Goal: Task Accomplishment & Management: Complete application form

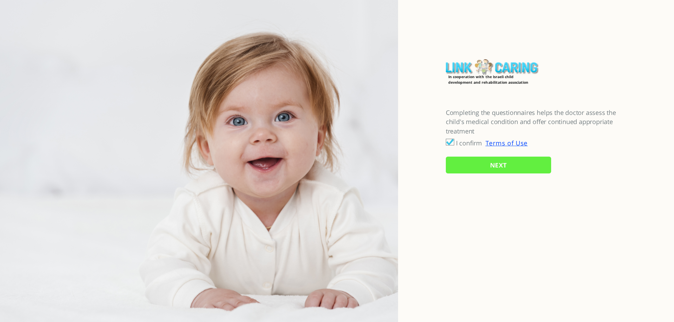
checkbox input "true"
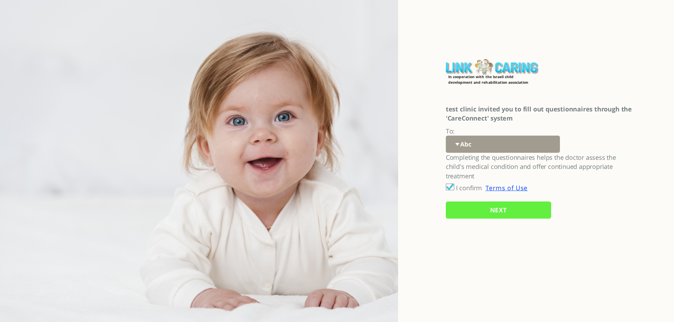
click at [470, 146] on select "Abc 77 yoyo large koko abc 107 ggy oo;o; ytyt7t t7t7 lala 4.8 1234 99 100 9898 …" at bounding box center [503, 144] width 114 height 17
select select "%2FJxx41rcUa6PrewC9CXHAA%3D%3D"
click at [446, 136] on select "Abc 77 yoyo large koko abc 107 ggy oo;o; ytyt7t t7t7 lala 4.8 1234 99 100 9898 …" at bounding box center [503, 144] width 114 height 17
click at [479, 210] on input "NEXT" at bounding box center [498, 210] width 105 height 17
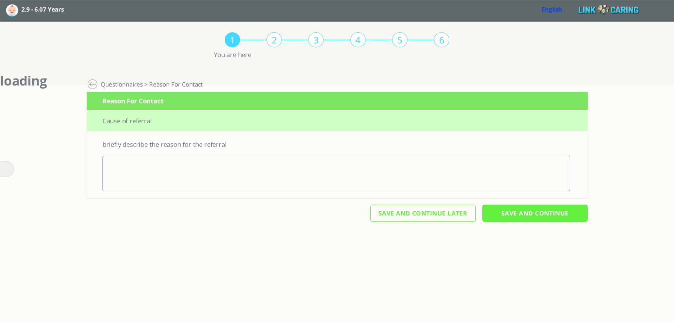
click at [548, 8] on link "English" at bounding box center [551, 9] width 21 height 8
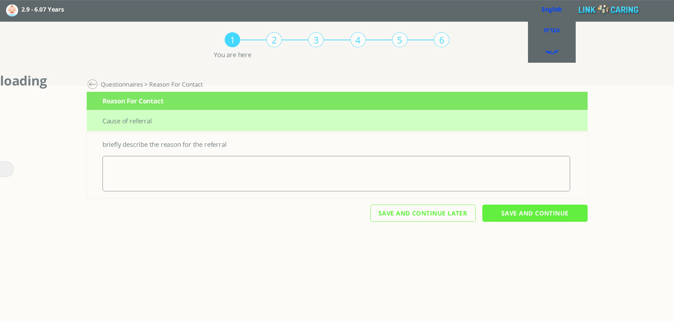
click at [489, 59] on div "1 2 3 4 5 6 You are here Personal Digital Follow-up > Development > Questionnai…" at bounding box center [337, 49] width 674 height 55
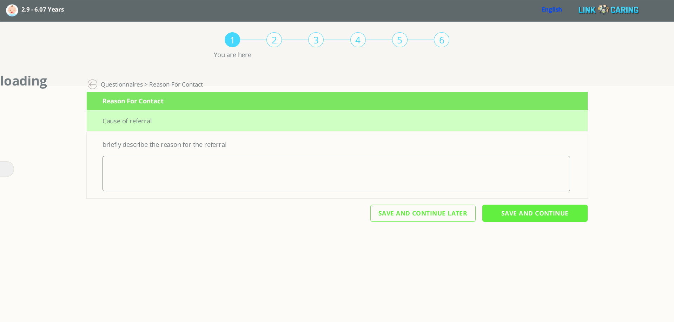
click at [178, 176] on textarea at bounding box center [335, 173] width 467 height 35
type textarea "iuiui"
click at [522, 211] on input "Save And Continue" at bounding box center [534, 213] width 105 height 17
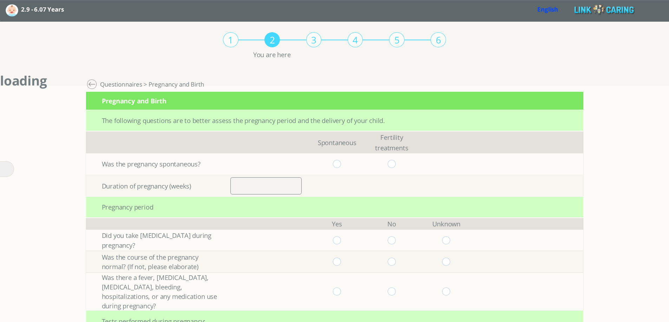
click at [337, 160] on input "radio" at bounding box center [337, 164] width 8 height 8
radio input "true"
click at [284, 187] on input "number" at bounding box center [265, 186] width 71 height 17
type input "40"
click at [340, 241] on input "radio" at bounding box center [337, 241] width 8 height 8
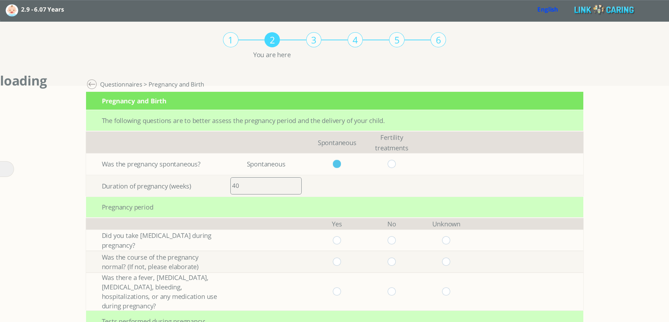
radio input "true"
click at [338, 261] on input "radio" at bounding box center [337, 262] width 8 height 8
radio input "true"
click at [338, 288] on input "radio" at bounding box center [337, 292] width 8 height 8
radio input "true"
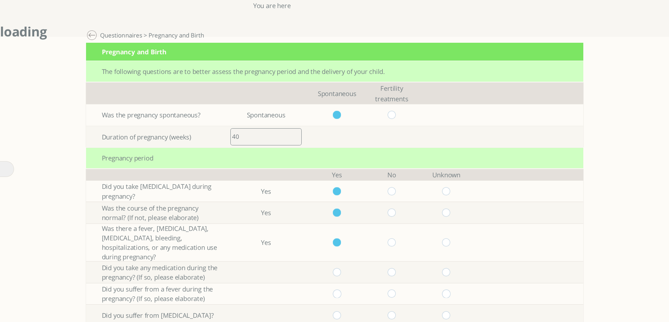
scroll to position [105, 0]
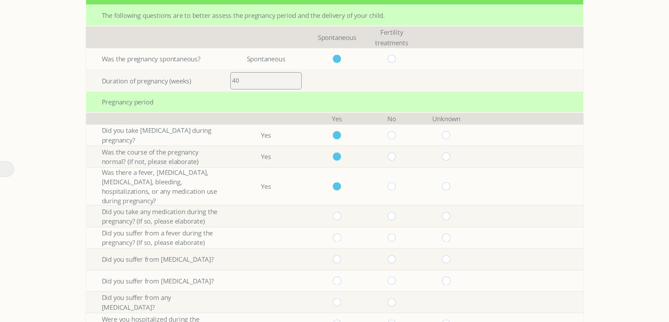
click at [395, 212] on input "radio" at bounding box center [391, 216] width 8 height 8
radio input "true"
click at [395, 234] on input "radio" at bounding box center [391, 238] width 8 height 8
radio input "true"
click at [393, 182] on input "radio" at bounding box center [391, 186] width 8 height 8
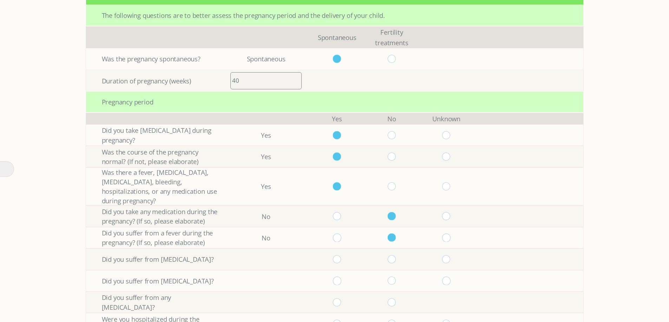
radio input "true"
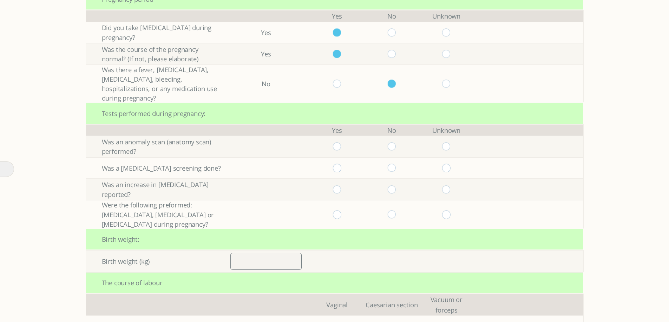
scroll to position [211, 0]
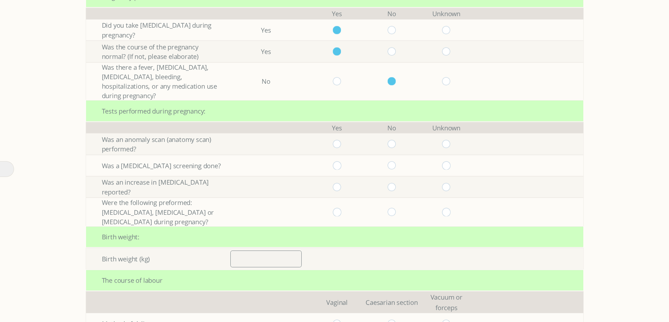
drag, startPoint x: 392, startPoint y: 133, endPoint x: 396, endPoint y: 147, distance: 14.5
click at [394, 140] on input "radio" at bounding box center [391, 144] width 8 height 8
radio input "true"
click at [394, 162] on input "radio" at bounding box center [391, 166] width 8 height 8
radio input "true"
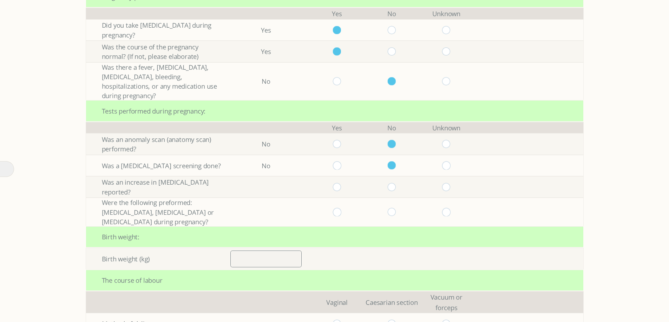
click at [393, 183] on input "radio" at bounding box center [391, 187] width 8 height 8
radio input "true"
click at [393, 208] on input "radio" at bounding box center [391, 212] width 8 height 8
radio input "true"
click at [287, 254] on input "number" at bounding box center [265, 259] width 71 height 17
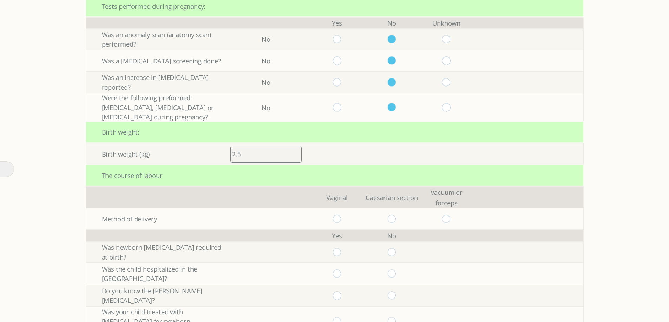
scroll to position [316, 0]
type input "2.5"
click at [341, 215] on input "radio" at bounding box center [337, 219] width 8 height 8
radio input "true"
click at [393, 248] on input "radio" at bounding box center [391, 252] width 8 height 8
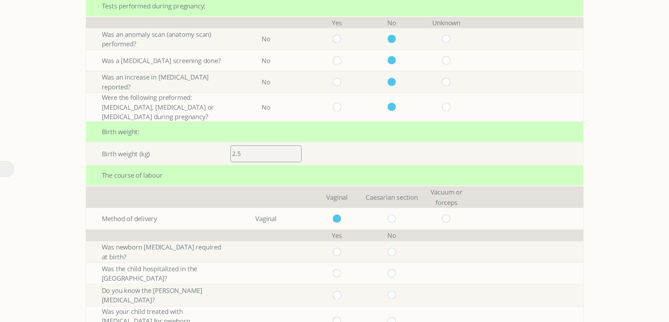
radio input "true"
click at [394, 270] on input "radio" at bounding box center [391, 274] width 8 height 8
radio input "true"
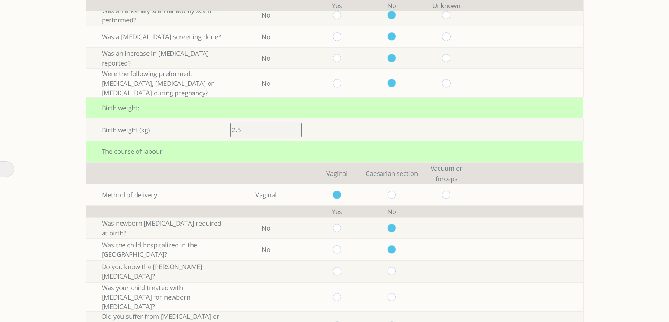
scroll to position [351, 0]
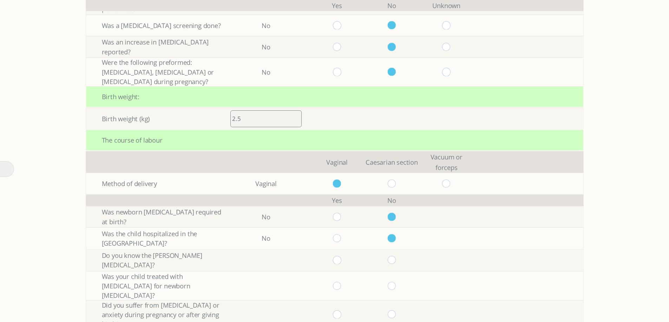
click at [395, 257] on input "radio" at bounding box center [391, 261] width 8 height 8
radio input "true"
click at [395, 282] on input "radio" at bounding box center [391, 286] width 8 height 8
radio input "true"
drag, startPoint x: 391, startPoint y: 297, endPoint x: 395, endPoint y: 297, distance: 4.6
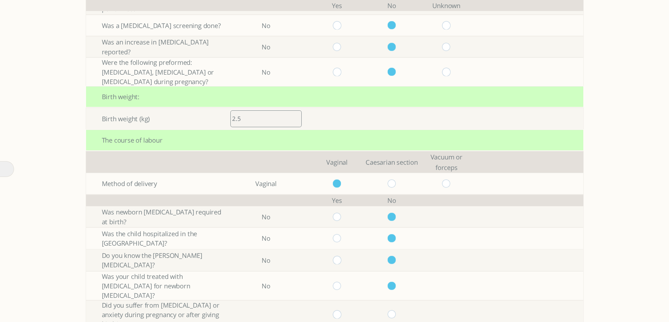
click at [391, 311] on input "radio" at bounding box center [391, 315] width 8 height 8
radio input "true"
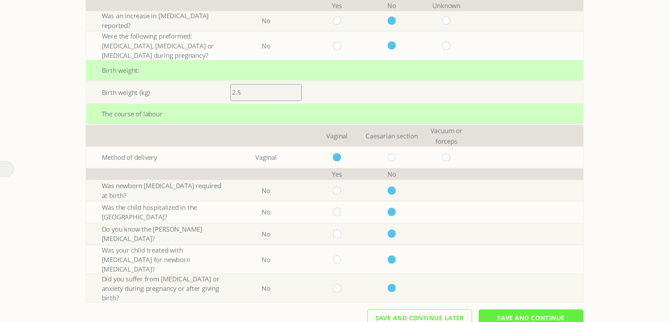
scroll to position [378, 0]
click at [524, 309] on input "Save And Continue" at bounding box center [530, 317] width 105 height 17
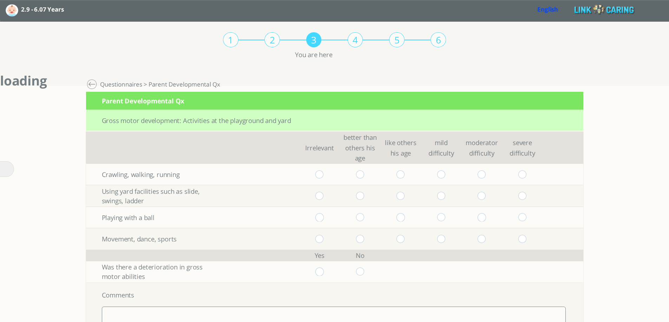
drag, startPoint x: 364, startPoint y: 171, endPoint x: 365, endPoint y: 176, distance: 5.0
click at [364, 172] on input "radio" at bounding box center [359, 175] width 8 height 8
radio input "true"
click at [361, 192] on input "radio" at bounding box center [359, 196] width 8 height 8
radio input "true"
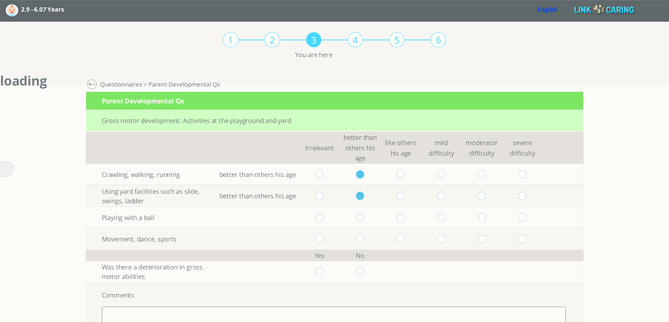
click at [362, 215] on input "radio" at bounding box center [359, 218] width 8 height 8
radio input "true"
click at [364, 239] on input "radio" at bounding box center [359, 239] width 8 height 8
radio input "true"
click at [363, 269] on input "radio" at bounding box center [359, 272] width 8 height 8
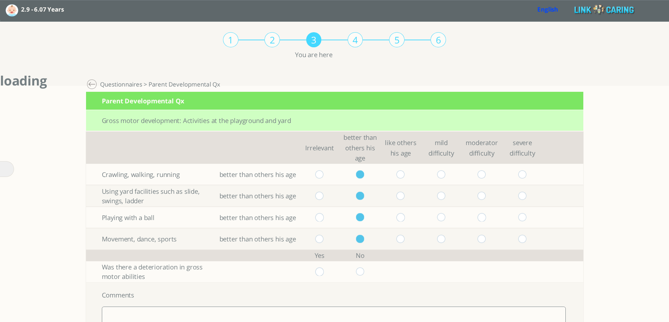
radio input "true"
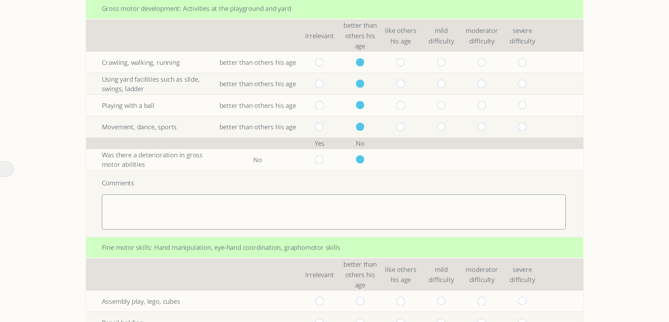
scroll to position [175, 0]
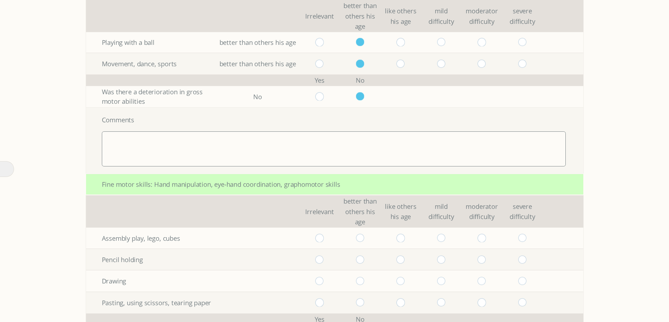
drag, startPoint x: 364, startPoint y: 237, endPoint x: 372, endPoint y: 240, distance: 8.2
click at [364, 237] on input "radio" at bounding box center [359, 238] width 8 height 8
radio input "true"
click at [405, 260] on input "radio" at bounding box center [400, 260] width 8 height 8
radio input "true"
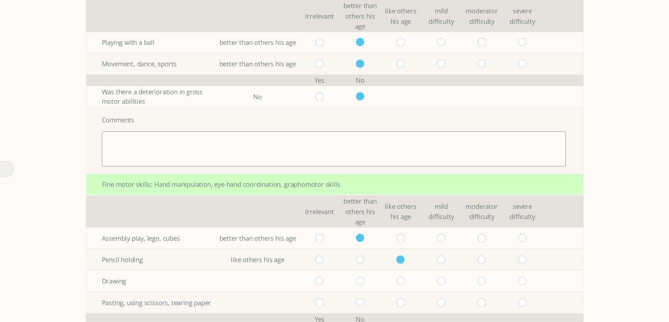
drag, startPoint x: 441, startPoint y: 279, endPoint x: 434, endPoint y: 294, distance: 16.6
click at [441, 279] on input "radio" at bounding box center [441, 281] width 8 height 8
radio input "true"
click at [402, 302] on input "radio" at bounding box center [400, 303] width 8 height 8
radio input "true"
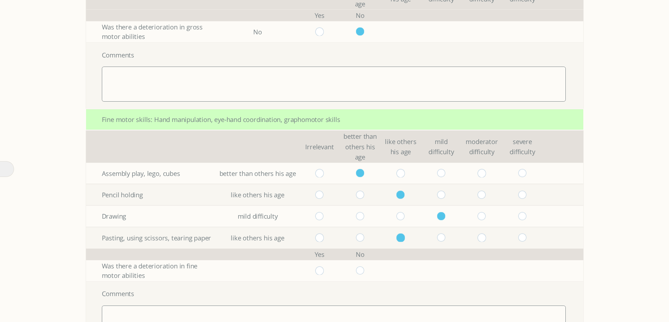
scroll to position [281, 0]
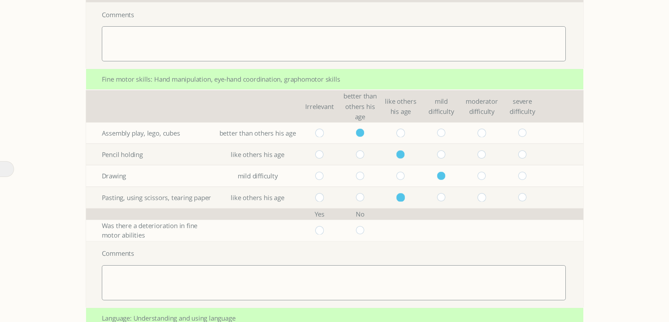
click at [364, 232] on input "radio" at bounding box center [359, 231] width 8 height 8
radio input "true"
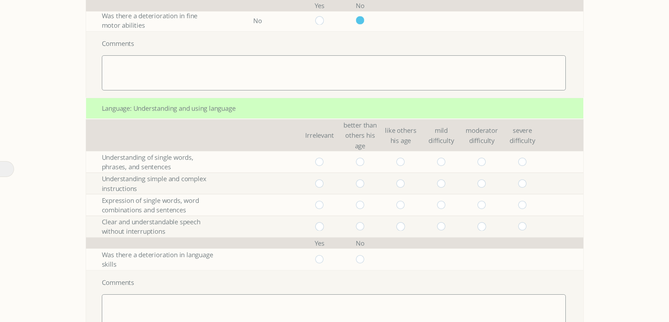
scroll to position [491, 0]
click at [403, 164] on input "radio" at bounding box center [400, 162] width 8 height 8
radio input "true"
click at [404, 182] on input "radio" at bounding box center [400, 183] width 8 height 8
radio input "true"
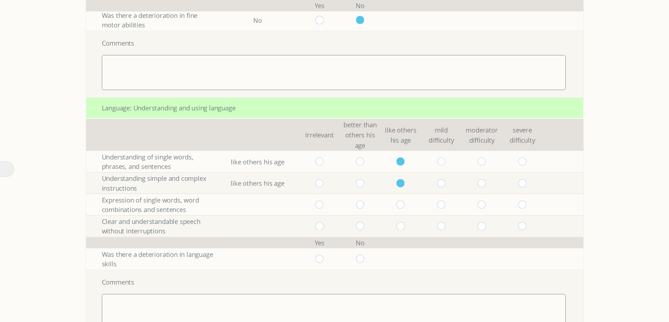
click at [405, 207] on input "radio" at bounding box center [400, 205] width 8 height 8
radio input "true"
click at [404, 224] on input "radio" at bounding box center [400, 226] width 8 height 8
radio input "true"
click at [360, 260] on input "radio" at bounding box center [359, 259] width 8 height 8
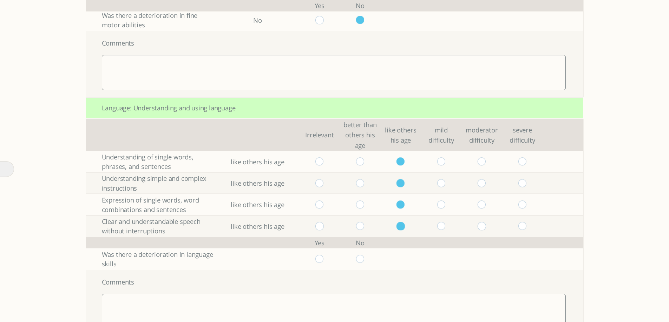
radio input "true"
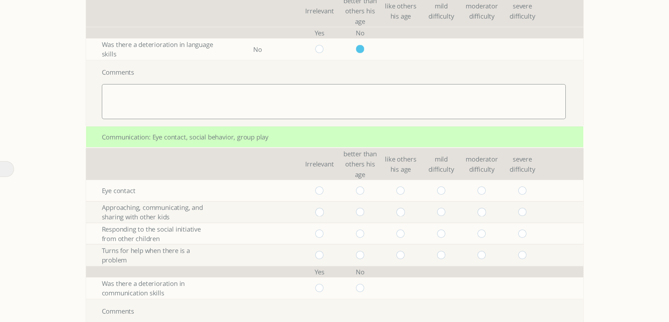
scroll to position [702, 0]
click at [403, 190] on input "radio" at bounding box center [400, 190] width 8 height 8
radio input "true"
click at [403, 209] on input "radio" at bounding box center [400, 212] width 8 height 8
radio input "true"
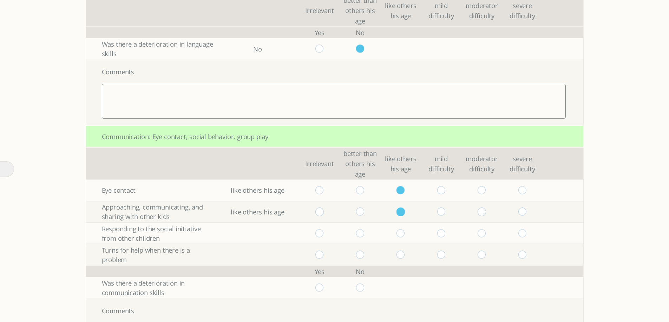
click at [445, 231] on input "radio" at bounding box center [441, 234] width 8 height 8
radio input "true"
click at [441, 254] on input "radio" at bounding box center [441, 255] width 8 height 8
radio input "true"
click at [364, 286] on input "radio" at bounding box center [359, 288] width 8 height 8
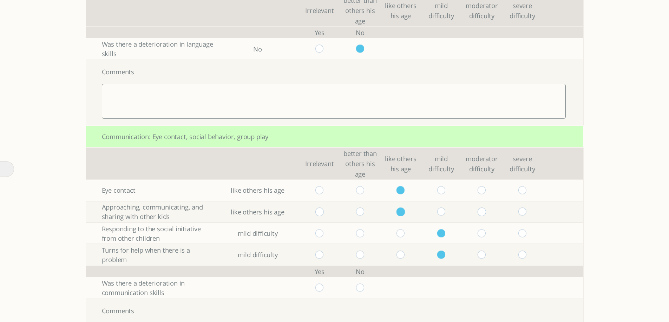
radio input "true"
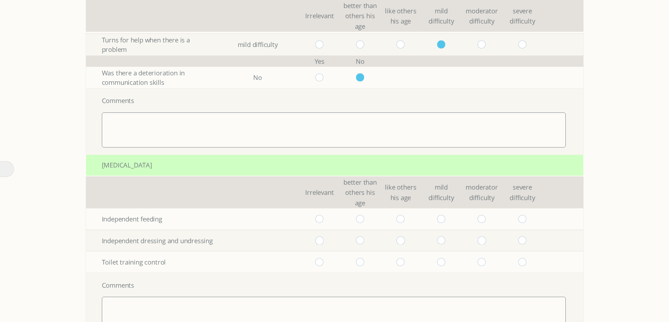
scroll to position [1018, 0]
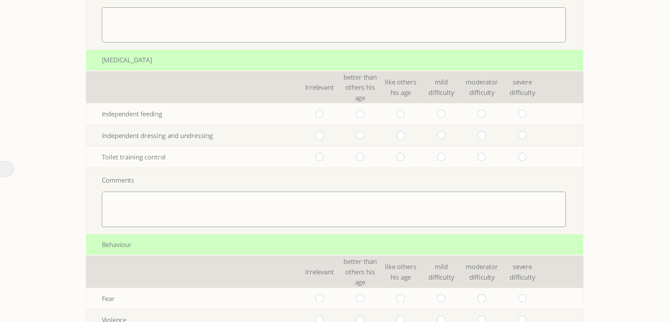
click at [403, 112] on input "radio" at bounding box center [400, 114] width 8 height 8
radio input "true"
click at [404, 138] on input "radio" at bounding box center [400, 136] width 8 height 8
radio input "true"
click at [405, 157] on input "radio" at bounding box center [400, 157] width 8 height 8
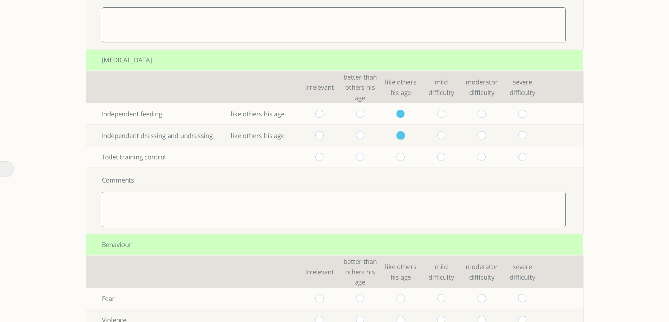
radio input "true"
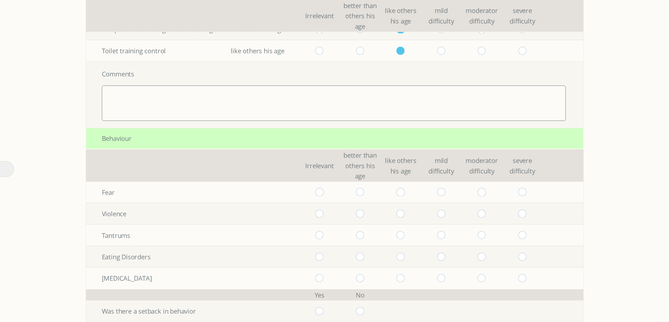
scroll to position [1193, 0]
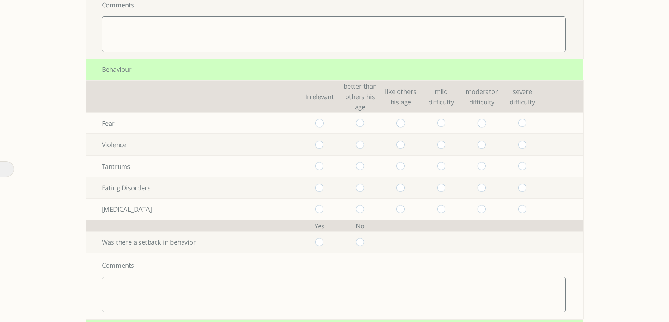
click at [443, 124] on input "radio" at bounding box center [441, 123] width 8 height 8
radio input "true"
click at [445, 144] on input "radio" at bounding box center [441, 145] width 8 height 8
radio input "true"
click at [444, 164] on input "radio" at bounding box center [441, 166] width 8 height 8
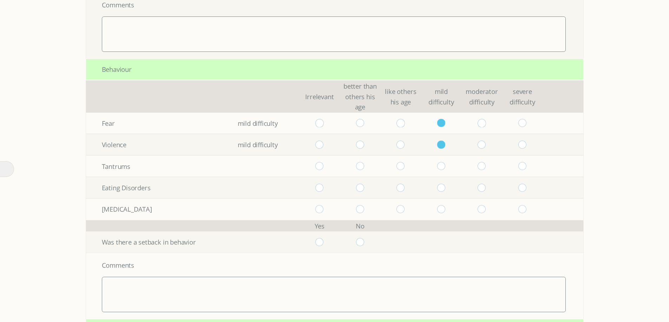
radio input "true"
drag, startPoint x: 443, startPoint y: 184, endPoint x: 444, endPoint y: 199, distance: 14.5
click at [443, 186] on input "radio" at bounding box center [441, 188] width 8 height 8
radio input "true"
click at [443, 207] on input "radio" at bounding box center [441, 209] width 8 height 8
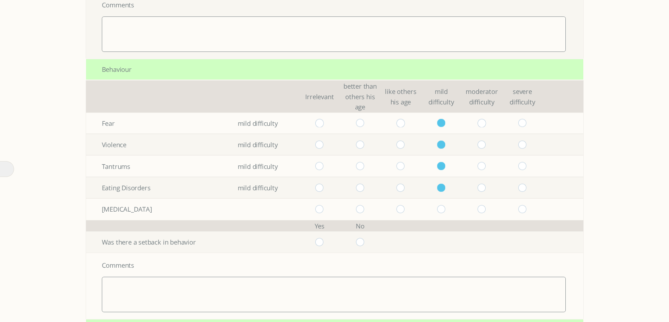
radio input "true"
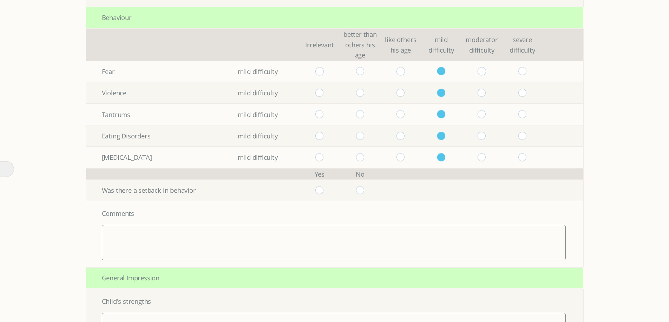
scroll to position [1298, 0]
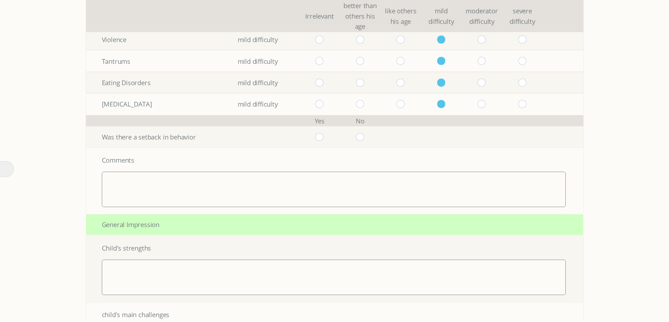
click at [359, 138] on td at bounding box center [360, 136] width 41 height 21
click at [370, 138] on td at bounding box center [360, 136] width 41 height 21
click at [364, 138] on input "radio" at bounding box center [359, 137] width 8 height 8
radio input "true"
click at [340, 175] on textarea at bounding box center [334, 189] width 464 height 35
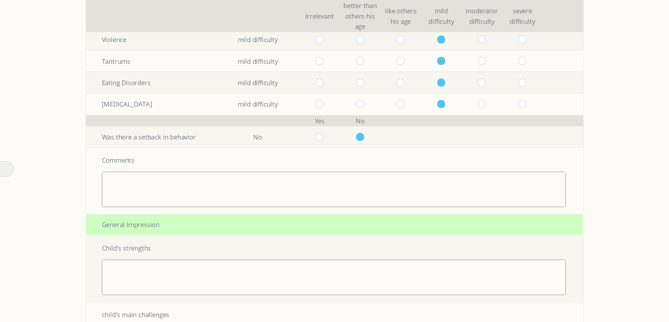
click at [304, 263] on textarea at bounding box center [334, 277] width 464 height 35
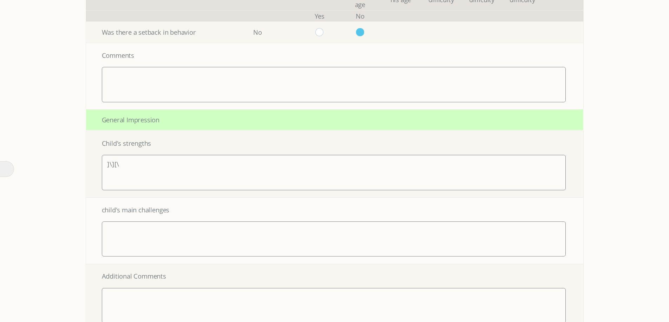
scroll to position [1404, 0]
type textarea "]\][\"
click at [279, 237] on textarea at bounding box center [334, 238] width 464 height 35
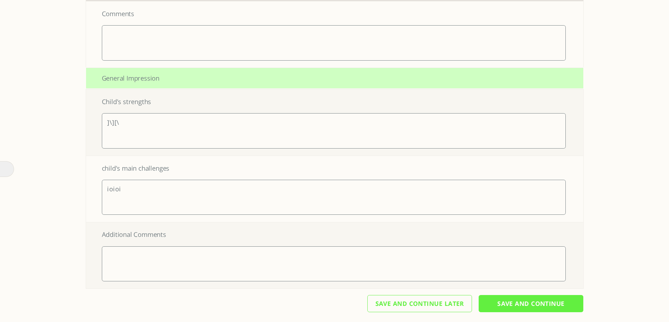
scroll to position [1449, 0]
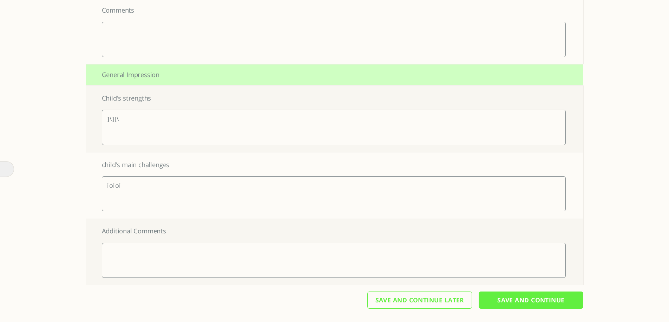
type textarea "ioioi"
click at [195, 254] on textarea at bounding box center [334, 260] width 464 height 35
type textarea "oioioi"
click at [513, 298] on input "Save And Continue" at bounding box center [530, 300] width 105 height 17
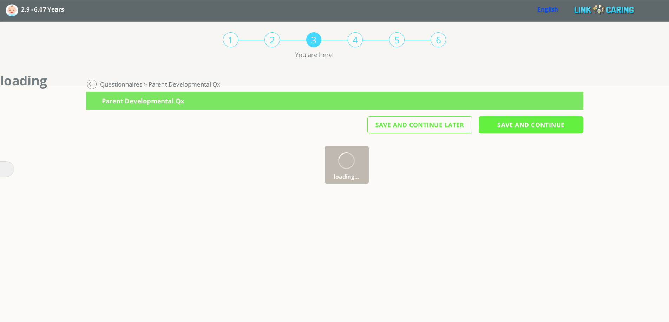
scroll to position [0, 0]
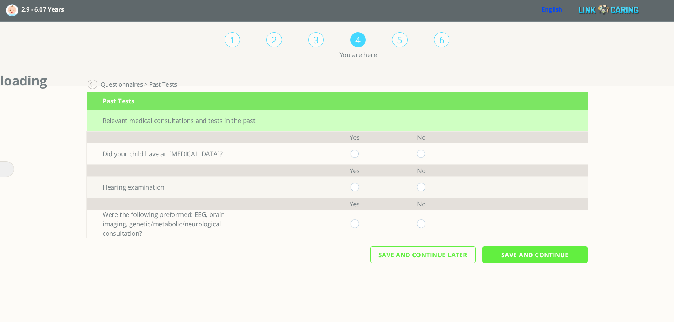
click at [423, 154] on input "radio" at bounding box center [421, 154] width 8 height 8
radio input "true"
drag, startPoint x: 421, startPoint y: 185, endPoint x: 420, endPoint y: 190, distance: 5.0
click at [420, 185] on input "radio" at bounding box center [421, 187] width 8 height 8
radio input "true"
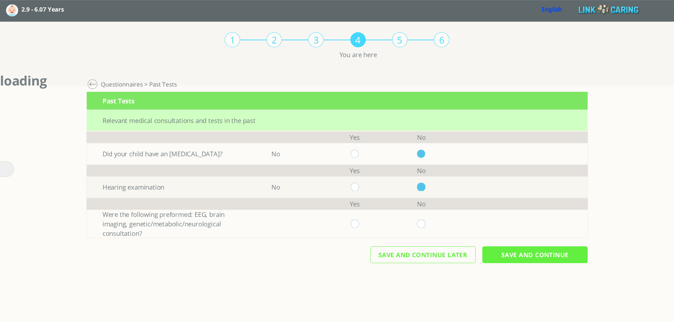
click at [419, 225] on input "radio" at bounding box center [421, 224] width 8 height 8
radio input "true"
click at [498, 255] on input "Save And Continue" at bounding box center [534, 255] width 105 height 17
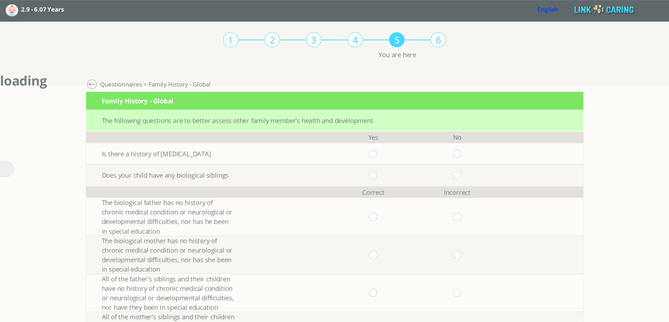
click at [461, 155] on input "radio" at bounding box center [457, 154] width 8 height 8
radio input "true"
click at [461, 175] on input "radio" at bounding box center [457, 175] width 8 height 8
radio input "true"
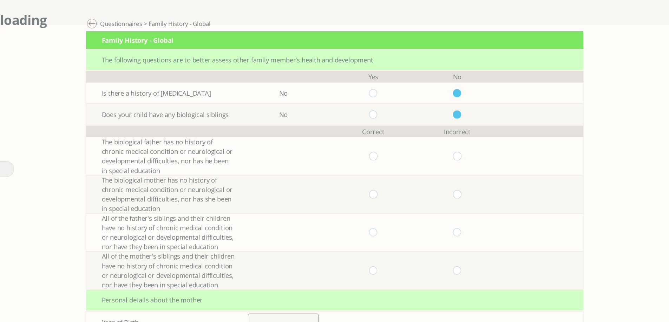
scroll to position [70, 0]
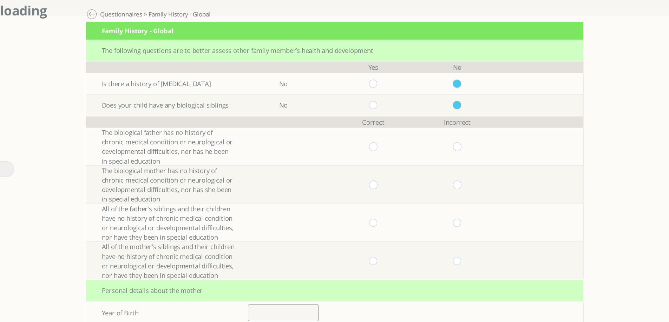
click at [375, 146] on input "radio" at bounding box center [373, 147] width 8 height 8
radio input "true"
click at [377, 185] on input "radio" at bounding box center [373, 185] width 8 height 8
radio input "true"
click at [377, 225] on input "radio" at bounding box center [373, 223] width 8 height 8
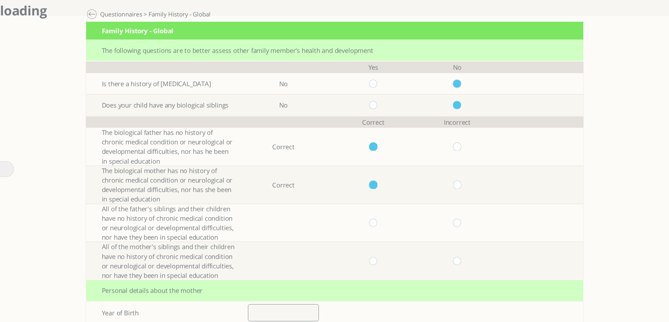
radio input "true"
click at [375, 261] on input "radio" at bounding box center [373, 261] width 8 height 8
radio input "true"
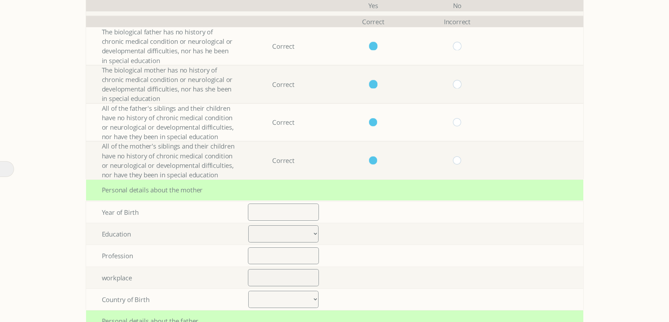
scroll to position [175, 0]
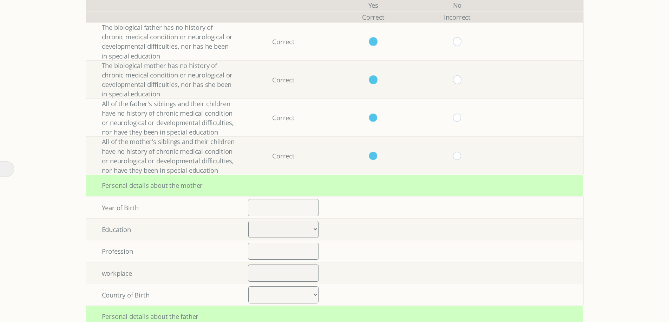
click at [277, 213] on input "number" at bounding box center [283, 207] width 71 height 17
type input "1990"
click at [314, 228] on select "Elementary up to 8 years of study High school up to 12 years of study Vocationa…" at bounding box center [283, 229] width 70 height 17
select select "1"
click at [251, 221] on select "Elementary up to 8 years of study High school up to 12 years of study Vocationa…" at bounding box center [283, 229] width 70 height 17
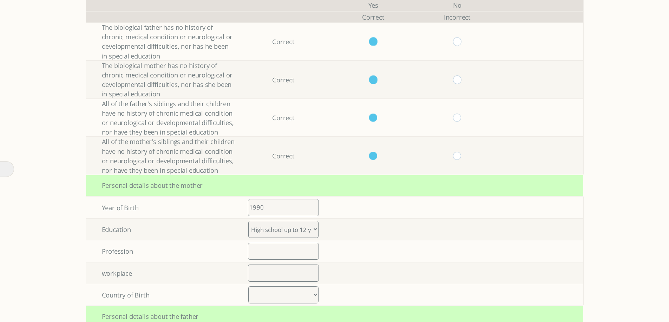
click at [291, 256] on input "text" at bounding box center [283, 251] width 71 height 17
type input "uhuh"
click at [292, 281] on input "text" at bounding box center [283, 273] width 71 height 17
type input "5858"
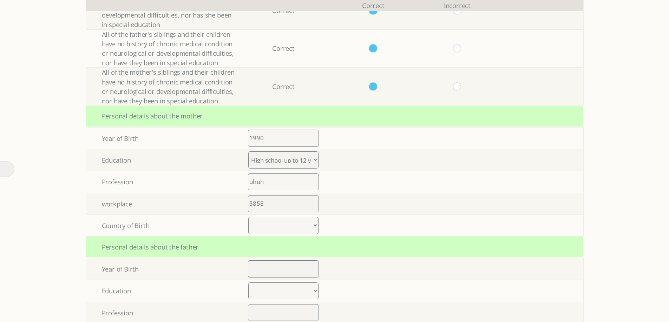
scroll to position [246, 0]
click at [301, 230] on select "[GEOGRAPHIC_DATA] [GEOGRAPHIC_DATA] [GEOGRAPHIC_DATA] [GEOGRAPHIC_DATA] [GEOGRA…" at bounding box center [283, 225] width 70 height 17
select select "18"
click at [251, 217] on select "[GEOGRAPHIC_DATA] [GEOGRAPHIC_DATA] [GEOGRAPHIC_DATA] [GEOGRAPHIC_DATA] [GEOGRA…" at bounding box center [283, 225] width 70 height 17
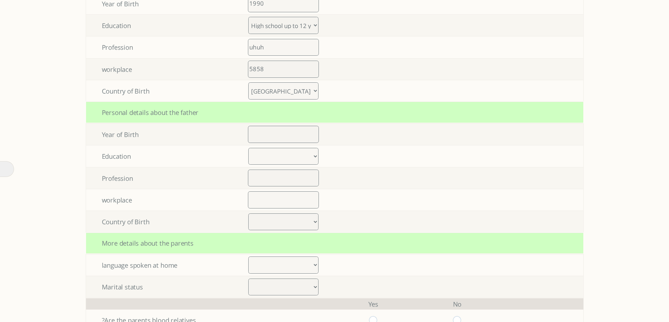
scroll to position [386, 0]
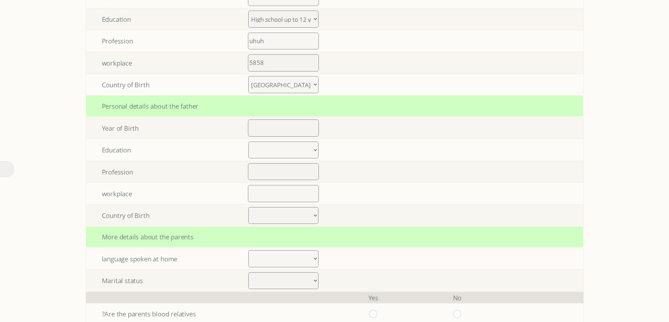
click at [312, 133] on input "number" at bounding box center [283, 128] width 71 height 17
type input "1990"
click at [301, 154] on select "Elementary up to 8 years of study High school up to 12 years of study Vocationa…" at bounding box center [283, 150] width 70 height 17
select select "2"
click at [251, 142] on select "Elementary up to 8 years of study High school up to 12 years of study Vocationa…" at bounding box center [283, 150] width 70 height 17
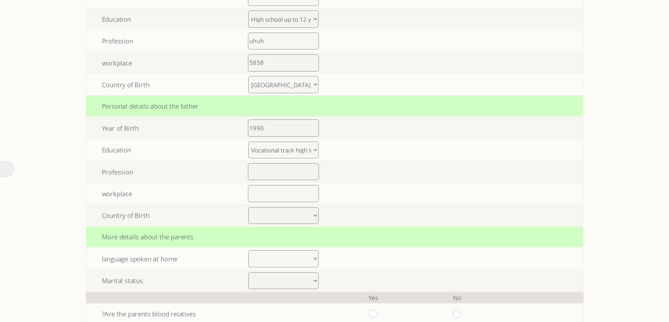
click at [284, 170] on input "text" at bounding box center [283, 172] width 71 height 17
type input ",פ,פ"
click at [288, 194] on input "text" at bounding box center [283, 193] width 71 height 17
type input "נמכעאיב"
click at [282, 213] on select "[GEOGRAPHIC_DATA] [GEOGRAPHIC_DATA] [GEOGRAPHIC_DATA] [GEOGRAPHIC_DATA] [GEOGRA…" at bounding box center [283, 215] width 70 height 17
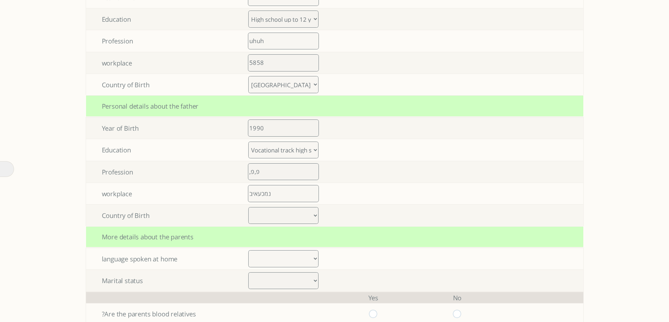
select select "15"
click at [251, 207] on select "[GEOGRAPHIC_DATA] [GEOGRAPHIC_DATA] [GEOGRAPHIC_DATA] [GEOGRAPHIC_DATA] [GEOGRA…" at bounding box center [283, 215] width 70 height 17
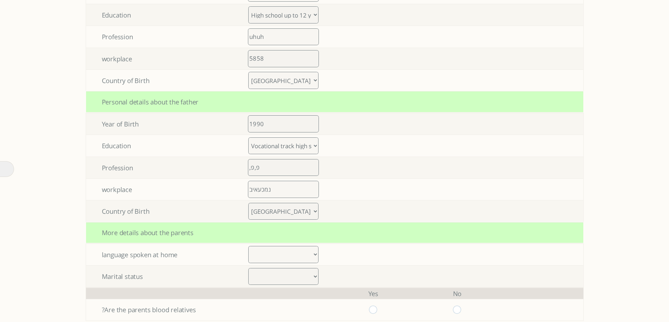
scroll to position [426, 0]
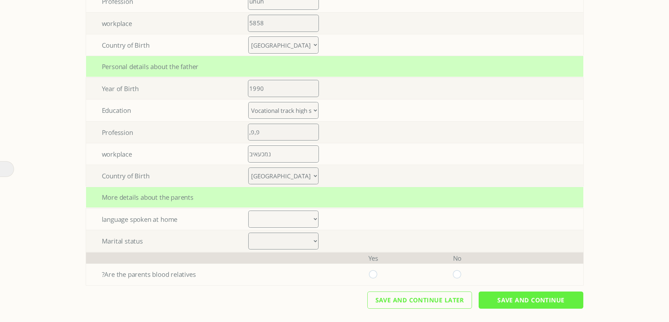
click at [277, 220] on select "Arabic Bengali Chinese Dutch English French German Gujarati Hebrew Hindi Indone…" at bounding box center [283, 219] width 70 height 17
select select "15"
click at [251, 211] on select "Arabic Bengali Chinese Dutch English French German Gujarati Hebrew Hindi Indone…" at bounding box center [283, 219] width 70 height 17
click at [273, 239] on select "Married Divorce Other" at bounding box center [283, 241] width 70 height 17
select select "0"
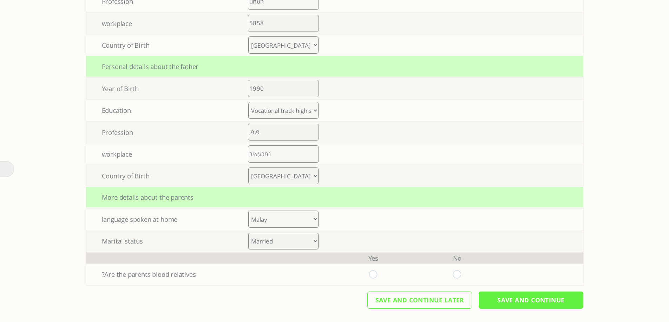
click at [251, 233] on select "Married Divorce Other" at bounding box center [283, 241] width 70 height 17
click at [377, 278] on input "radio" at bounding box center [373, 275] width 8 height 8
radio input "true"
click at [521, 297] on input "Save And Continue" at bounding box center [530, 300] width 105 height 17
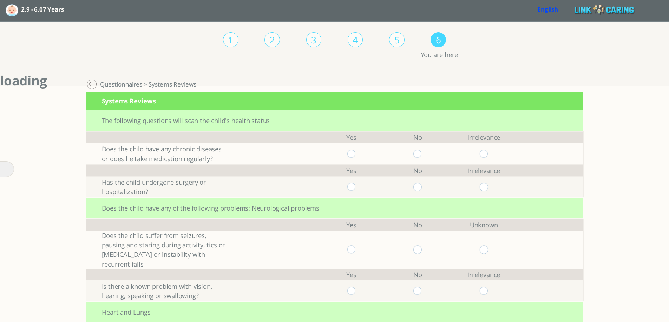
click at [420, 159] on td at bounding box center [417, 153] width 66 height 21
click at [419, 154] on input "radio" at bounding box center [417, 154] width 8 height 8
radio input "true"
click at [421, 186] on input "radio" at bounding box center [417, 187] width 8 height 8
radio input "true"
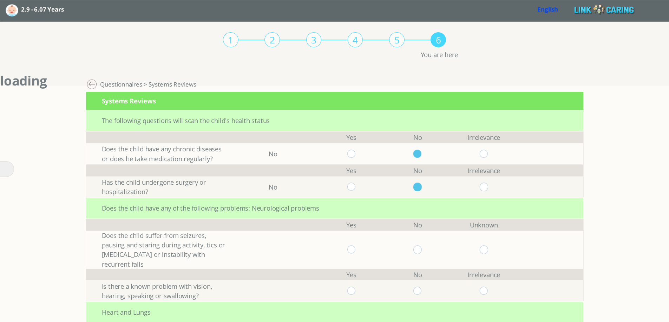
click at [419, 249] on input "radio" at bounding box center [417, 250] width 8 height 8
radio input "true"
click at [419, 285] on td at bounding box center [417, 290] width 66 height 21
click at [421, 291] on input "radio" at bounding box center [417, 291] width 8 height 8
radio input "true"
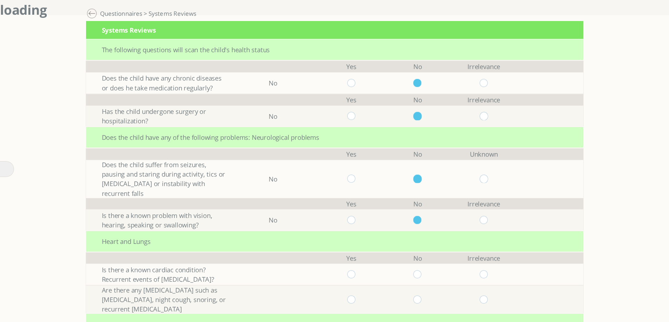
scroll to position [140, 0]
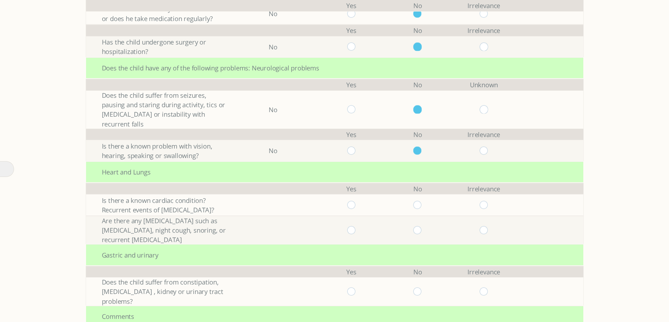
click at [421, 202] on input "radio" at bounding box center [417, 205] width 8 height 8
radio input "true"
click at [420, 235] on td at bounding box center [417, 230] width 66 height 29
click at [421, 232] on input "radio" at bounding box center [417, 230] width 8 height 8
radio input "true"
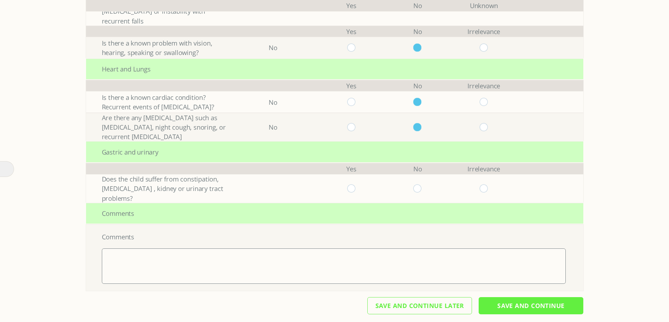
scroll to position [246, 0]
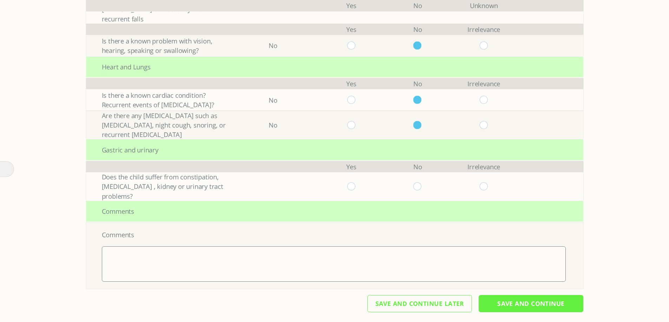
click at [420, 185] on input "radio" at bounding box center [417, 186] width 8 height 8
radio input "true"
click at [519, 304] on input "Save And Continue" at bounding box center [530, 303] width 105 height 17
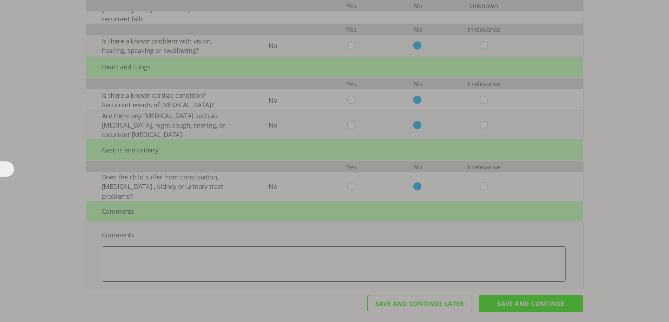
scroll to position [0, 0]
